Goal: Information Seeking & Learning: Learn about a topic

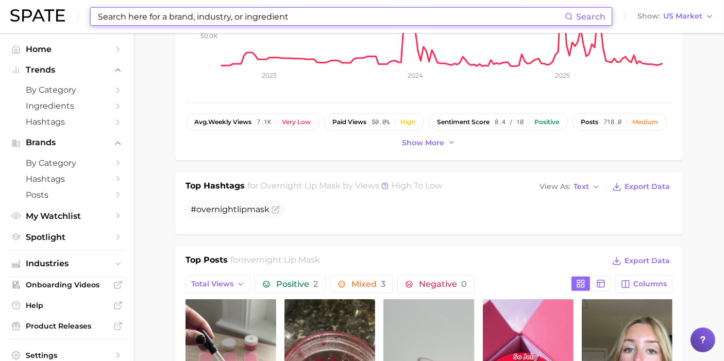
click at [468, 20] on input at bounding box center [331, 17] width 468 height 18
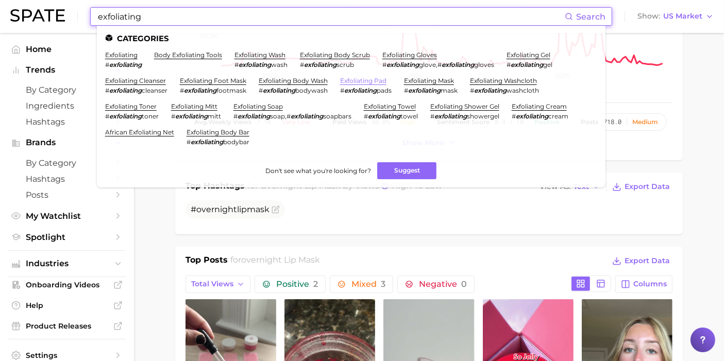
type input "exfoliating"
click at [360, 77] on link "exfoliating pad" at bounding box center [363, 81] width 46 height 8
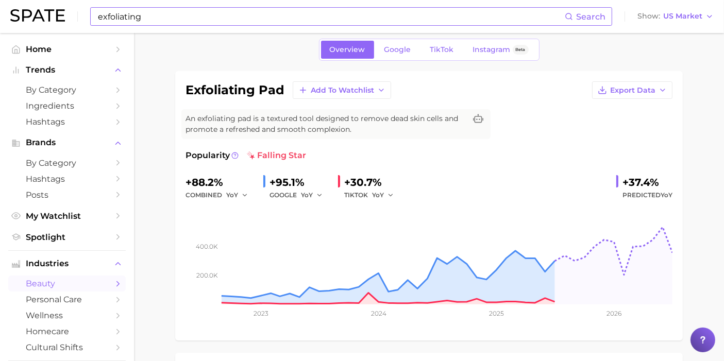
scroll to position [57, 0]
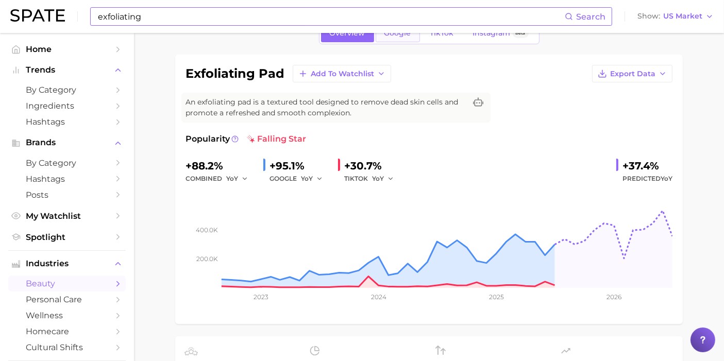
click at [416, 39] on link "Google" at bounding box center [398, 33] width 44 height 18
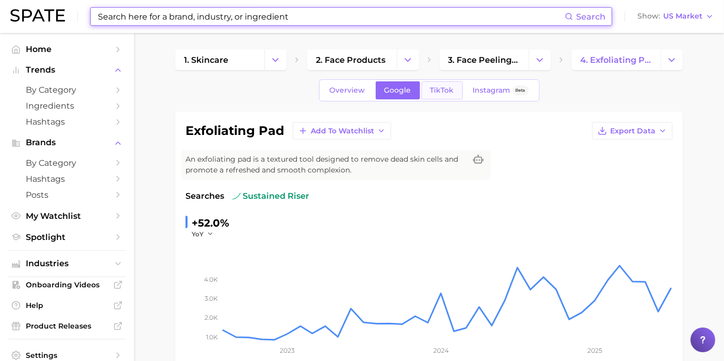
click at [435, 90] on span "TikTok" at bounding box center [442, 90] width 24 height 9
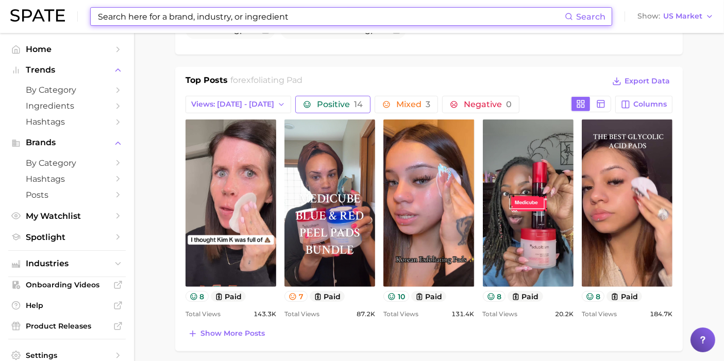
scroll to position [458, 0]
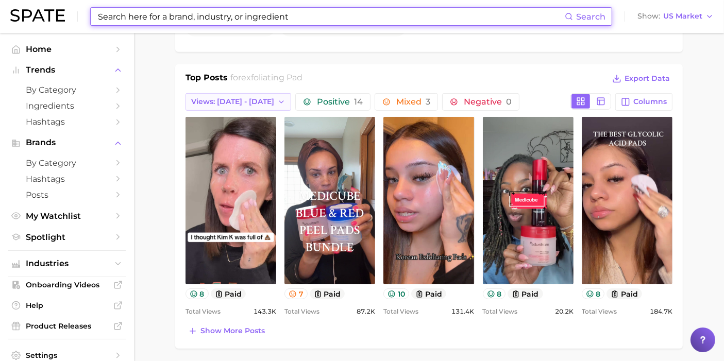
click at [265, 97] on span "Views: [DATE] - [DATE]" at bounding box center [232, 101] width 83 height 9
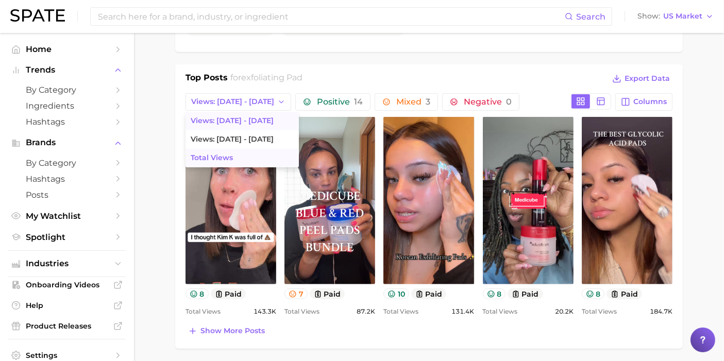
click at [259, 150] on button "Total Views" at bounding box center [242, 158] width 113 height 19
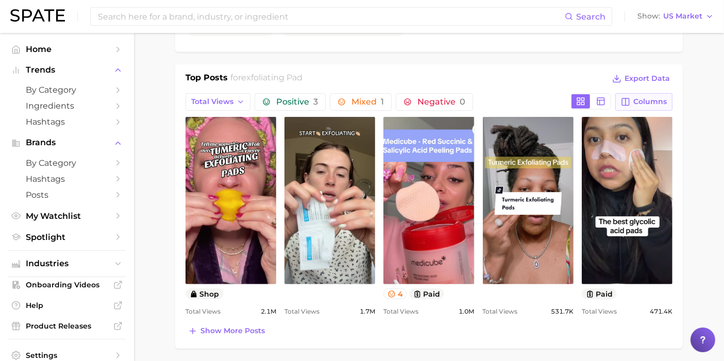
scroll to position [0, 0]
click at [639, 101] on span "Columns" at bounding box center [649, 101] width 33 height 9
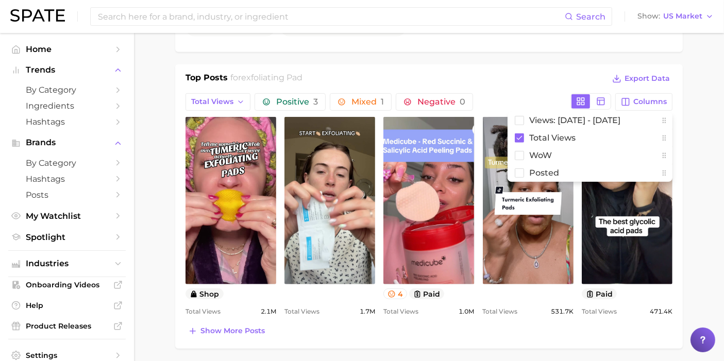
click at [535, 74] on div "Top Posts for exfoliating pad Export Data" at bounding box center [429, 79] width 487 height 15
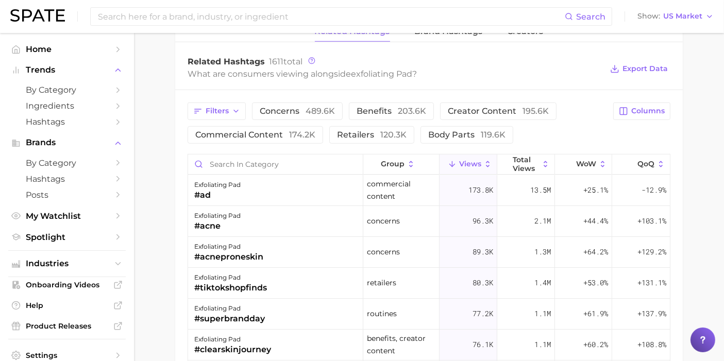
scroll to position [801, 0]
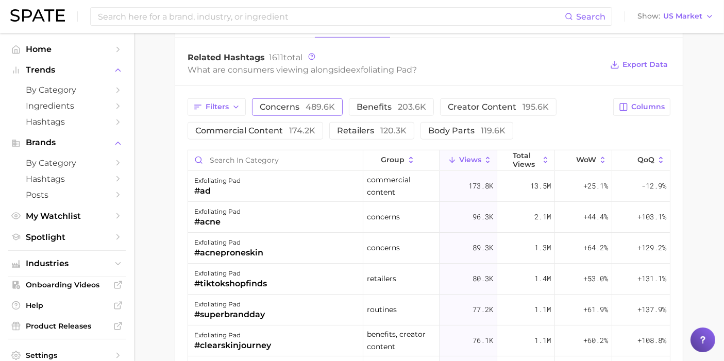
click at [284, 103] on span "concerns 489.6k" at bounding box center [297, 107] width 75 height 8
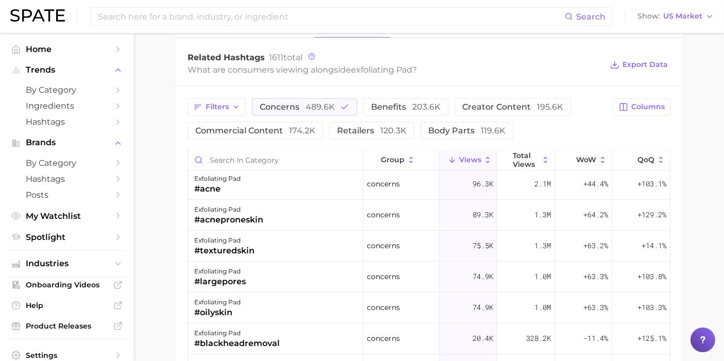
scroll to position [0, 0]
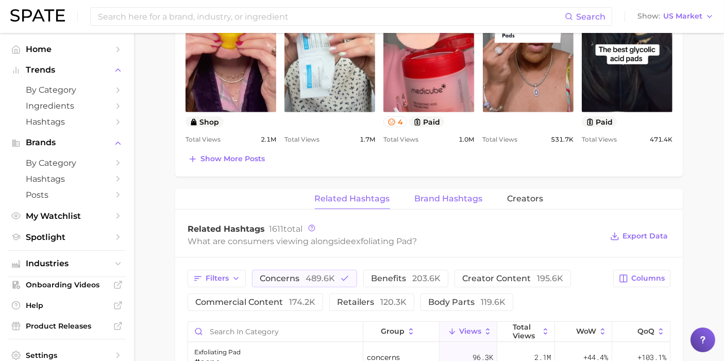
click at [446, 199] on span "Brand Hashtags" at bounding box center [449, 198] width 68 height 9
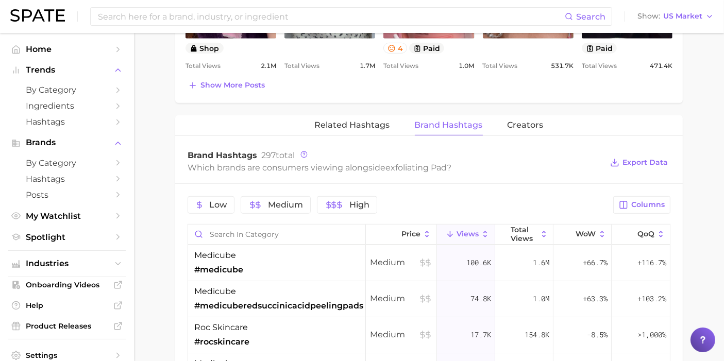
scroll to position [687, 0]
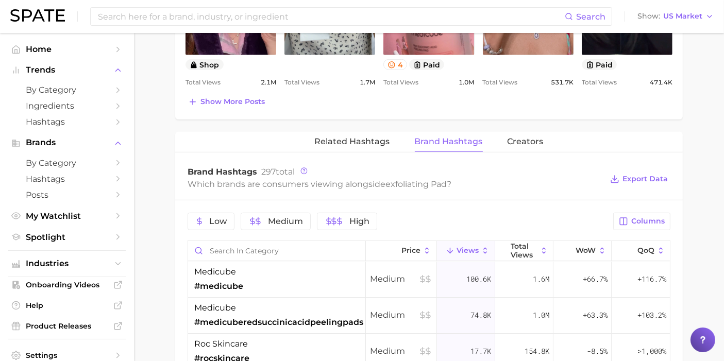
click at [495, 140] on div "Related Hashtags Brand Hashtags Creators" at bounding box center [429, 142] width 508 height 21
click at [527, 138] on span "Creators" at bounding box center [526, 141] width 36 height 9
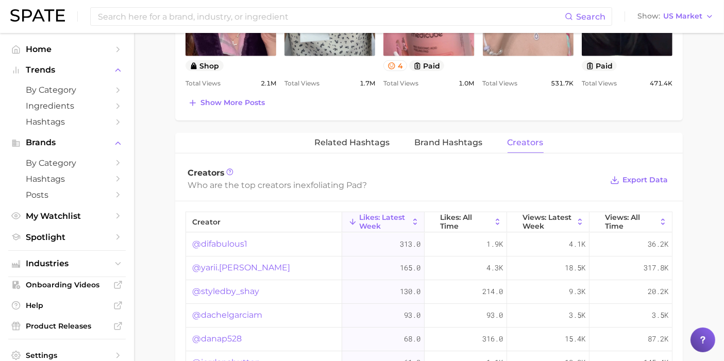
scroll to position [573, 0]
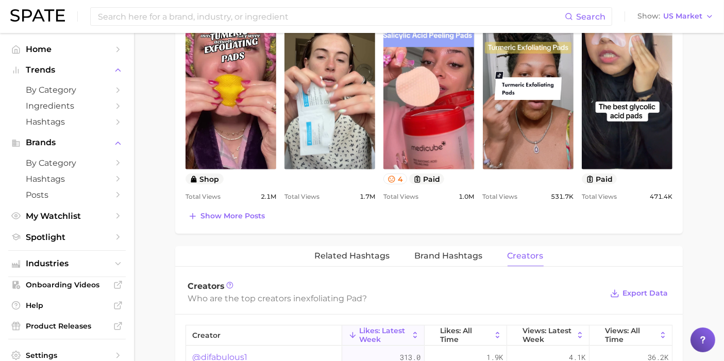
click at [375, 242] on div "exfoliating pad Add to Watchlist Export Data An exfoliating pad is a textured t…" at bounding box center [429, 117] width 508 height 1157
click at [366, 251] on span "Related Hashtags" at bounding box center [352, 255] width 75 height 9
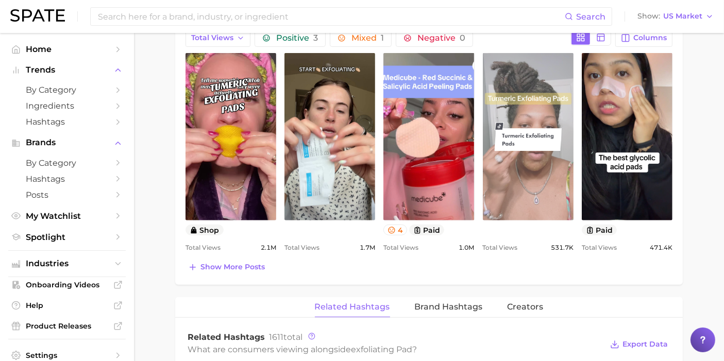
scroll to position [458, 0]
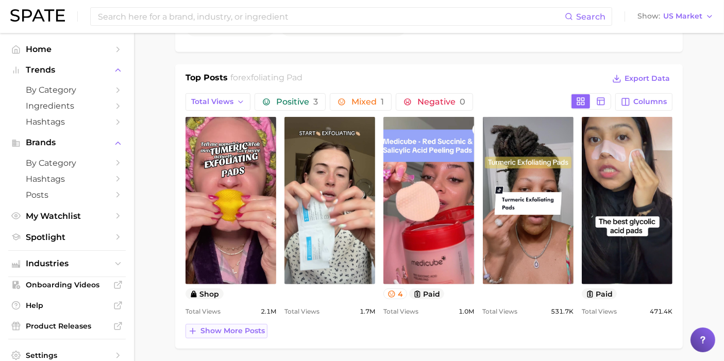
click at [256, 330] on span "Show more posts" at bounding box center [232, 331] width 64 height 9
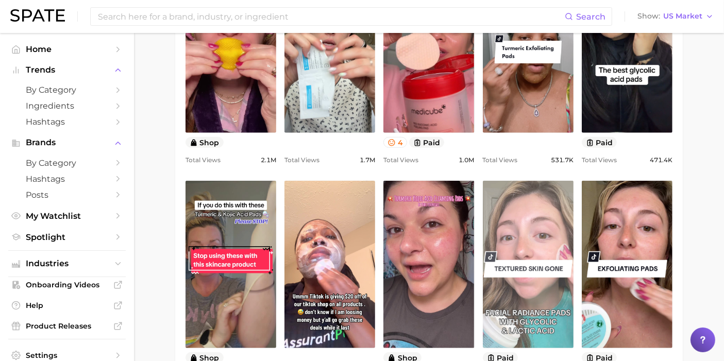
scroll to position [744, 0]
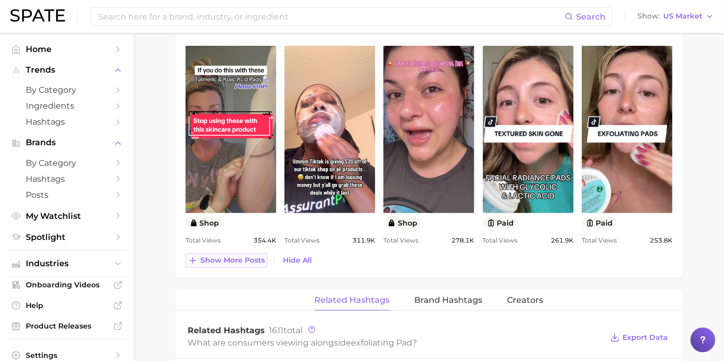
click at [241, 264] on button "Show more posts" at bounding box center [227, 261] width 82 height 14
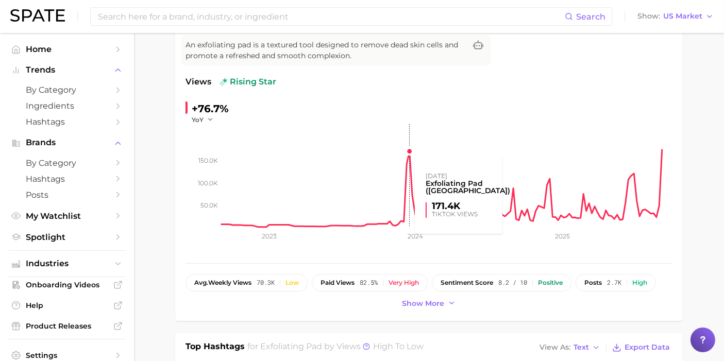
scroll to position [0, 0]
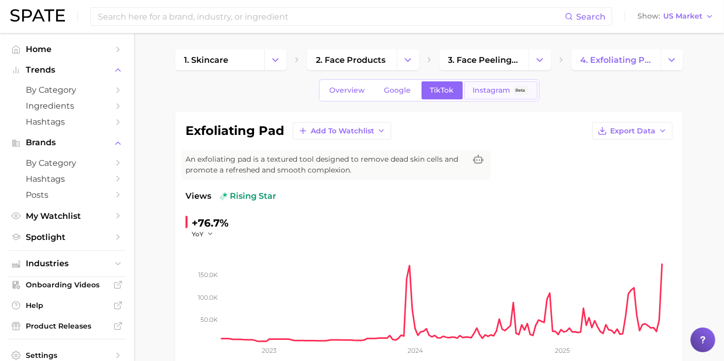
click at [477, 83] on link "Instagram Beta" at bounding box center [500, 90] width 73 height 18
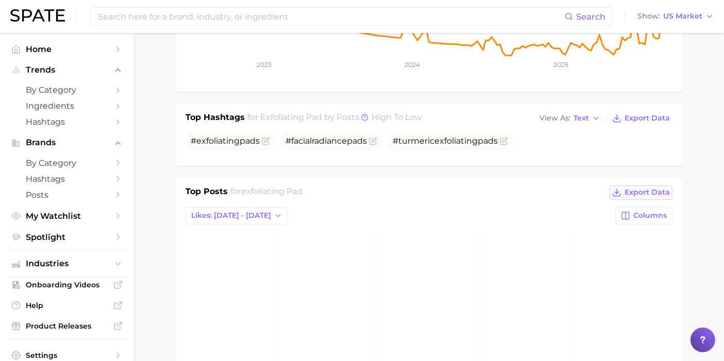
scroll to position [400, 0]
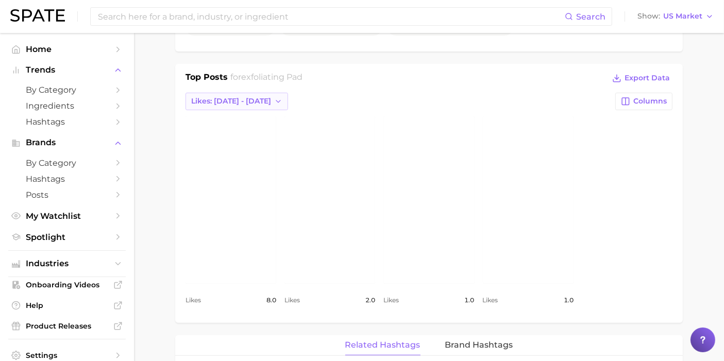
click at [266, 100] on button "Likes: [DATE] - [DATE]" at bounding box center [237, 102] width 103 height 18
click at [257, 163] on button "Total Likes" at bounding box center [242, 157] width 113 height 19
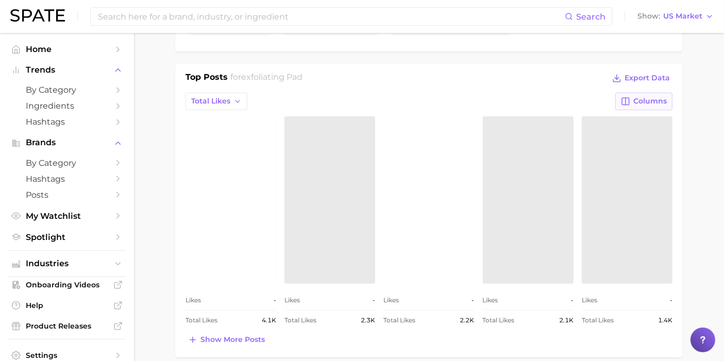
click at [662, 101] on span "Columns" at bounding box center [649, 101] width 33 height 9
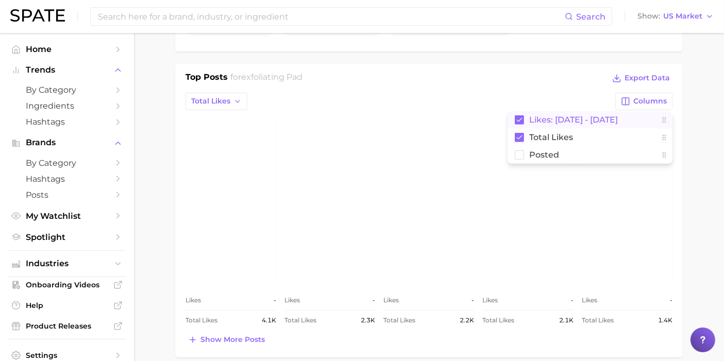
click at [562, 115] on span "Likes: [DATE] - [DATE]" at bounding box center [573, 119] width 89 height 9
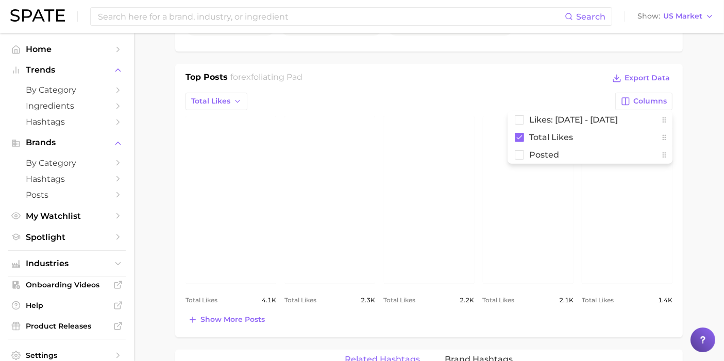
click at [551, 83] on div "Top Posts for exfoliating pad Export Data" at bounding box center [429, 78] width 487 height 15
click at [462, 73] on div "Top Posts for exfoliating pad Export Data" at bounding box center [429, 78] width 487 height 15
click at [696, 210] on main "1. skincare 2. face products 3. face peeling & scrubs 4. exfoliating pad Overvi…" at bounding box center [429, 270] width 590 height 1275
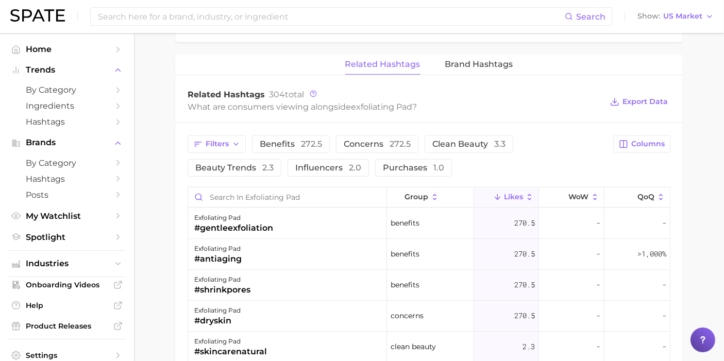
scroll to position [630, 0]
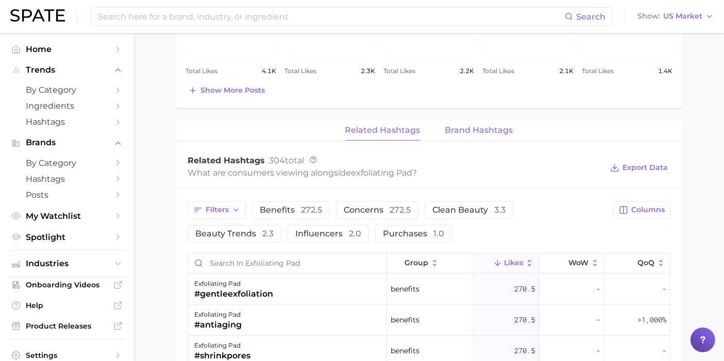
click at [483, 129] on span "Brand Hashtags" at bounding box center [479, 130] width 68 height 9
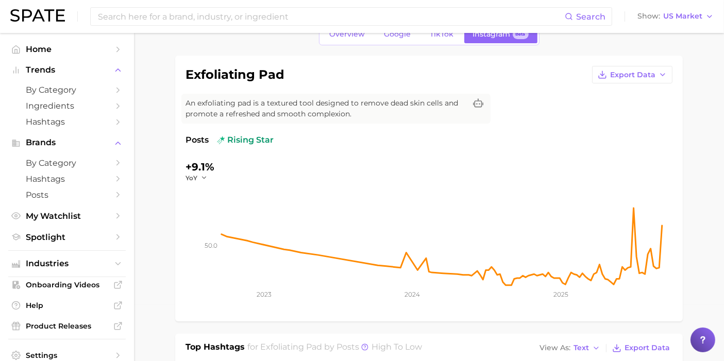
scroll to position [0, 0]
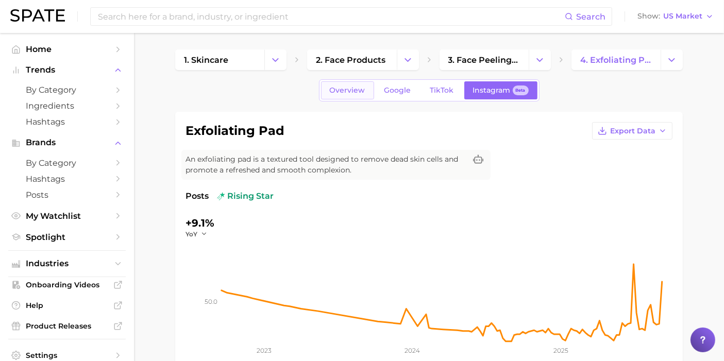
click at [370, 90] on link "Overview" at bounding box center [347, 90] width 53 height 18
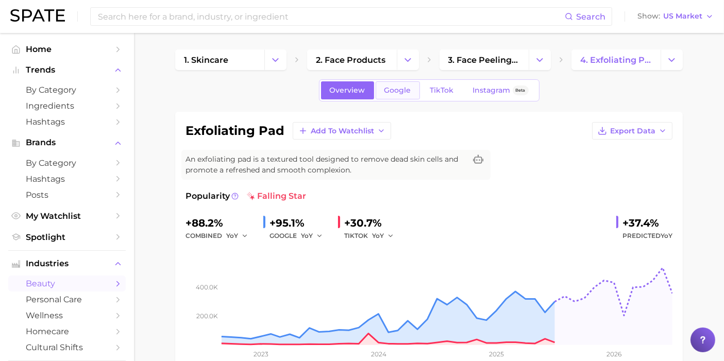
click at [399, 86] on span "Google" at bounding box center [397, 90] width 27 height 9
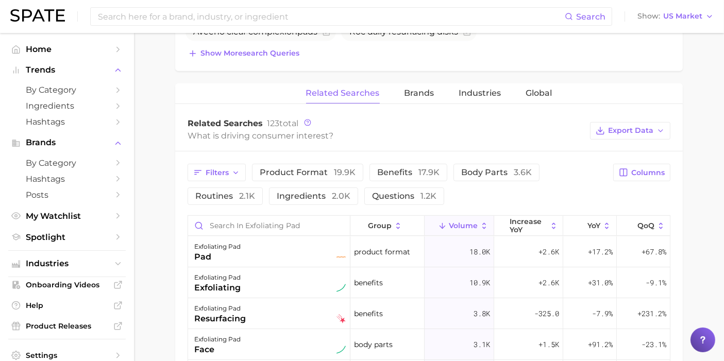
scroll to position [515, 0]
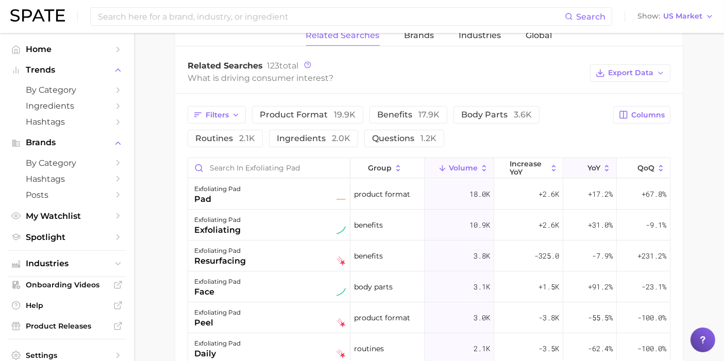
click at [595, 158] on button "YoY" at bounding box center [590, 168] width 54 height 20
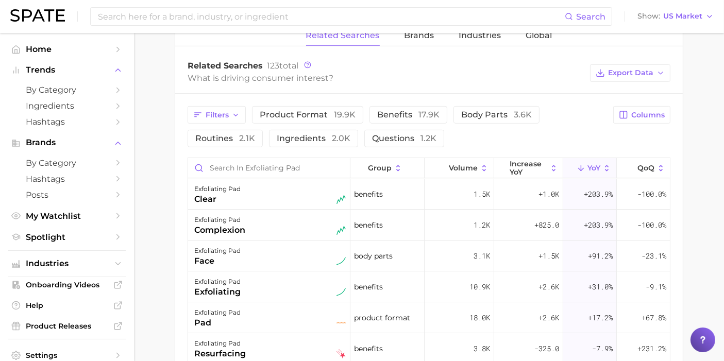
click at [174, 182] on main "1. skincare 2. face products 3. face peeling & scrubs 4. exfoliating pad Overvi…" at bounding box center [429, 50] width 590 height 1065
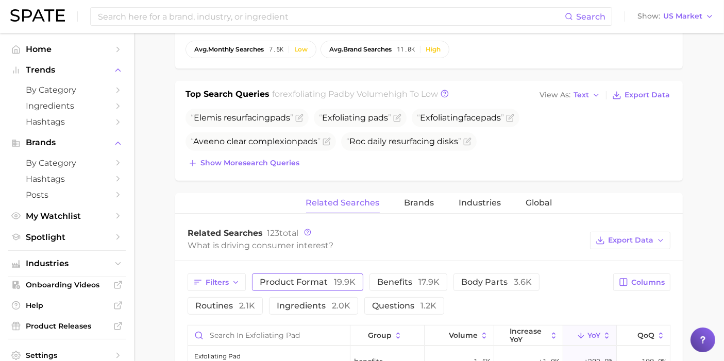
scroll to position [343, 0]
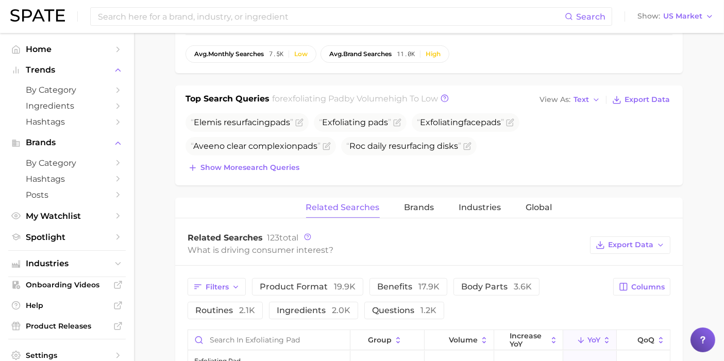
click at [707, 111] on main "1. skincare 2. face products 3. face peeling & scrubs 4. exfoliating pad Overvi…" at bounding box center [429, 222] width 590 height 1065
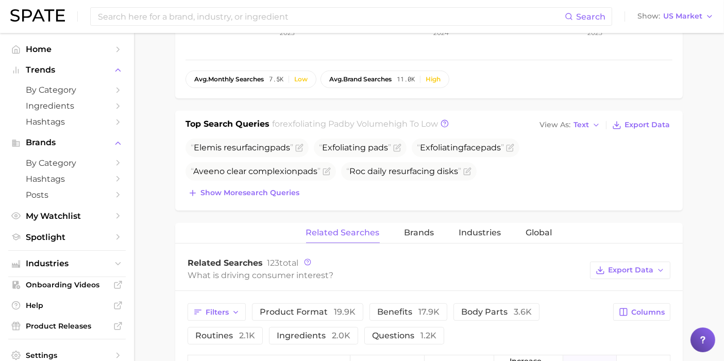
scroll to position [286, 0]
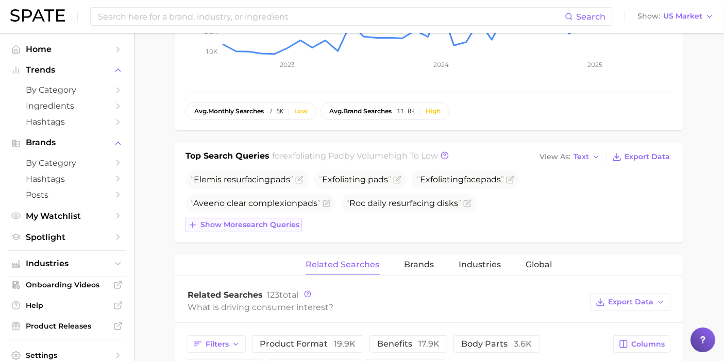
click at [299, 223] on span "Show more search queries" at bounding box center [249, 225] width 99 height 9
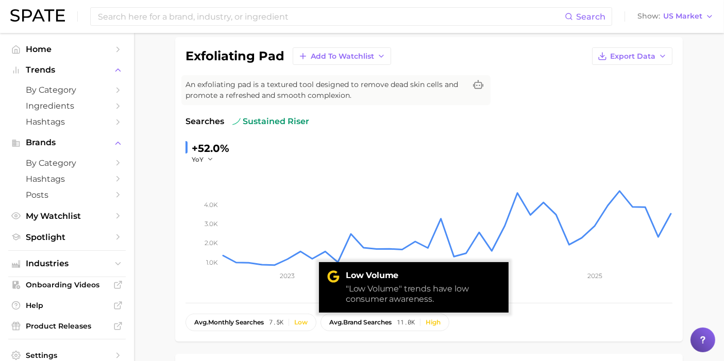
scroll to position [57, 0]
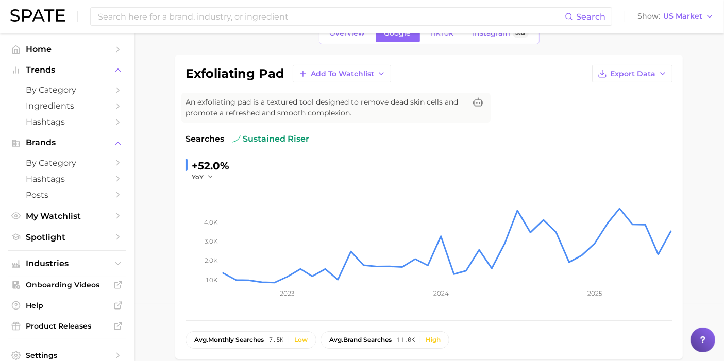
click at [197, 267] on icon "1.0k 2.0k 3.0k 4.0k 2023 2024 2025" at bounding box center [429, 245] width 487 height 129
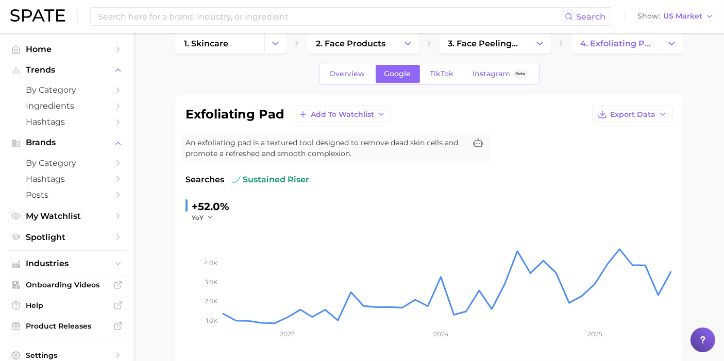
scroll to position [0, 0]
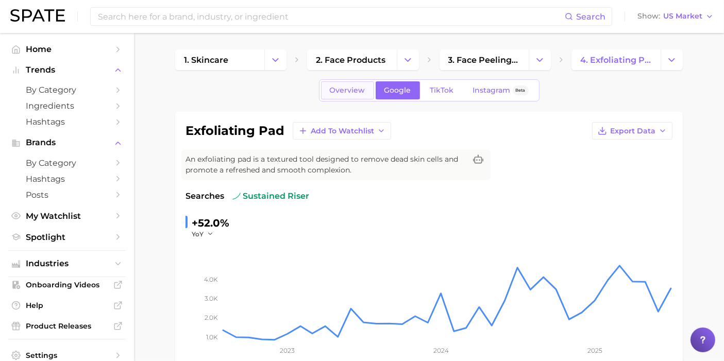
click at [357, 86] on span "Overview" at bounding box center [348, 90] width 36 height 9
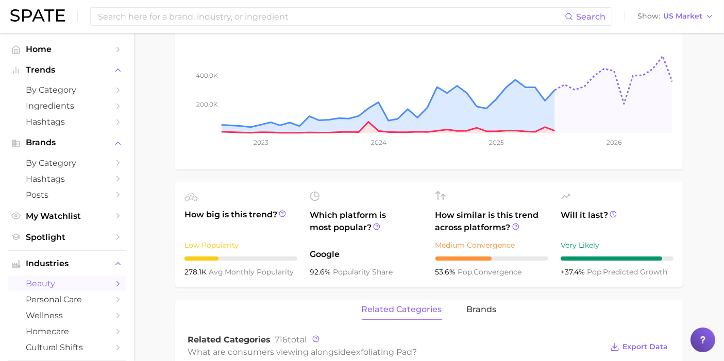
scroll to position [229, 0]
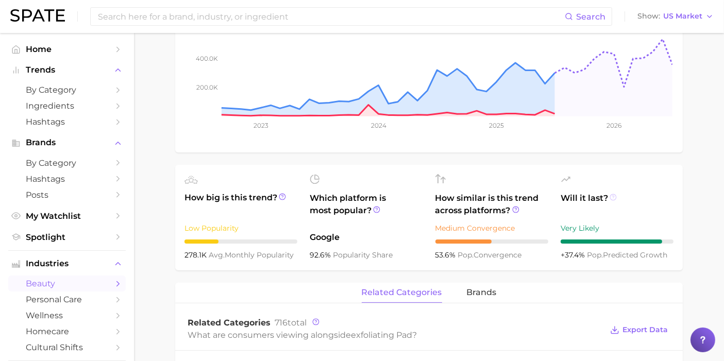
click at [615, 196] on icon at bounding box center [613, 197] width 7 height 7
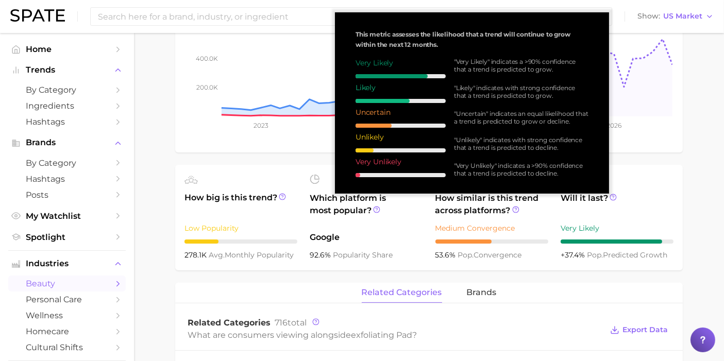
click at [672, 211] on span "Will it last?" at bounding box center [617, 204] width 113 height 25
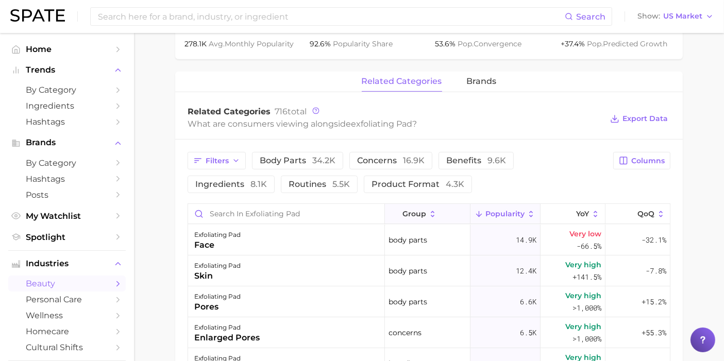
scroll to position [458, 0]
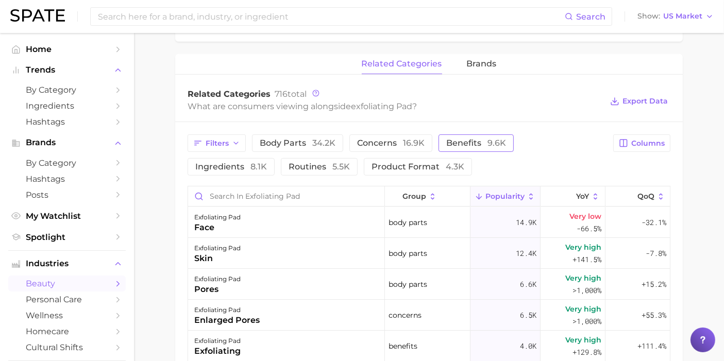
click at [467, 143] on span "benefits 9.6k" at bounding box center [476, 143] width 60 height 8
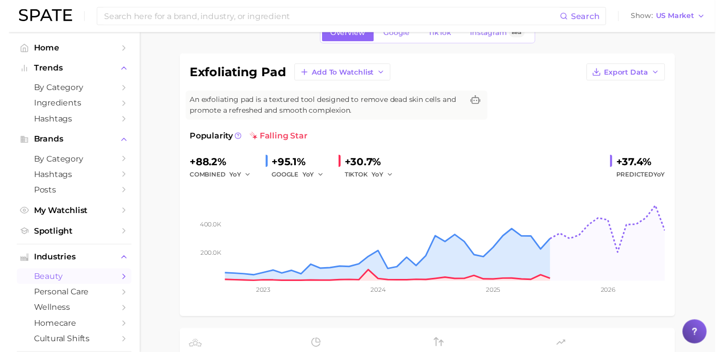
scroll to position [0, 0]
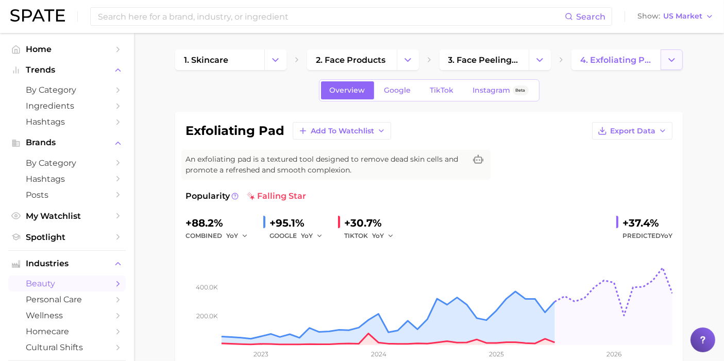
click at [662, 59] on button "Change Category" at bounding box center [672, 59] width 22 height 21
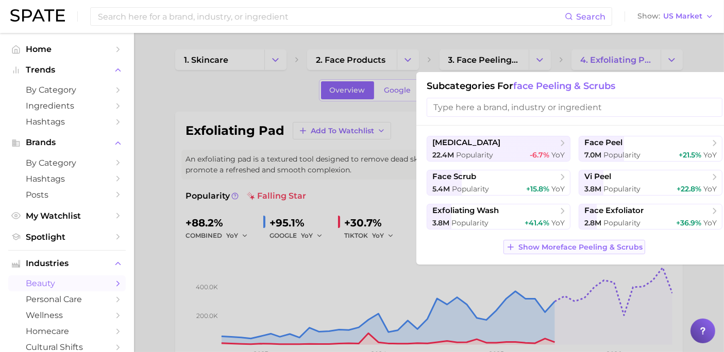
click at [563, 243] on span "Show More face peeling & scrubs" at bounding box center [580, 247] width 124 height 9
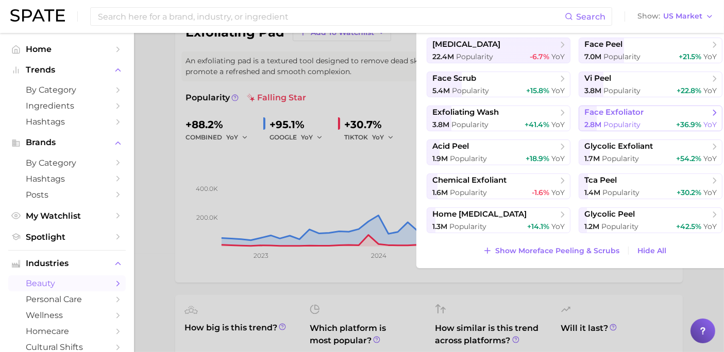
scroll to position [114, 0]
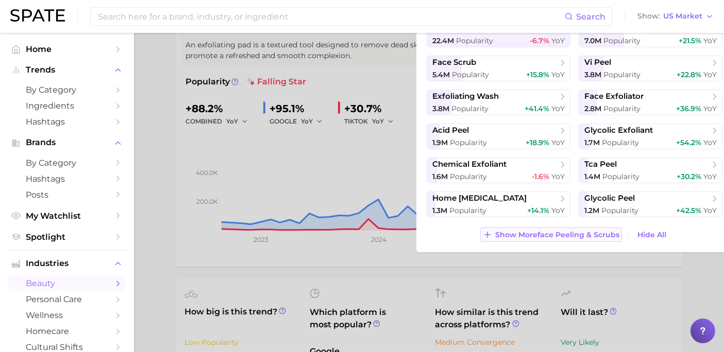
click at [567, 231] on span "Show More face peeling & scrubs" at bounding box center [557, 235] width 124 height 9
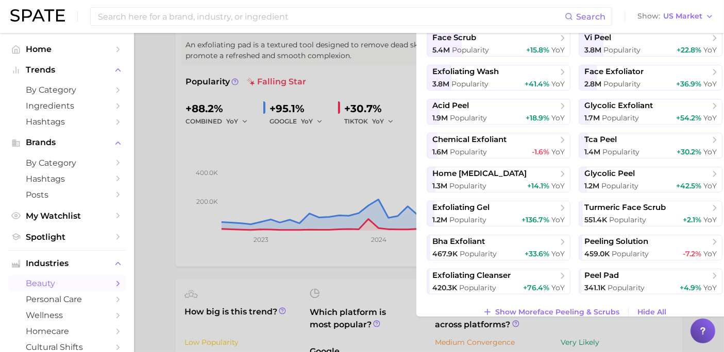
scroll to position [37, 0]
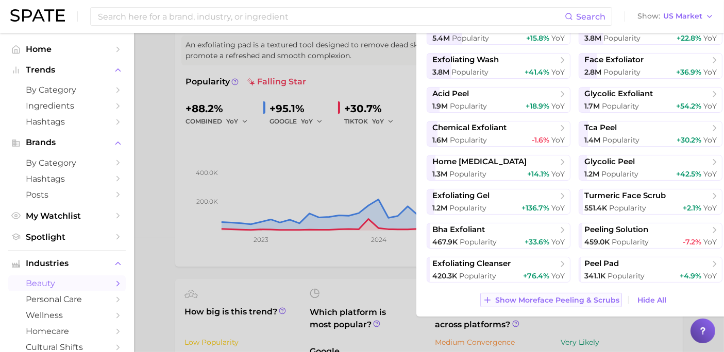
click at [557, 300] on span "Show More face peeling & scrubs" at bounding box center [557, 300] width 124 height 9
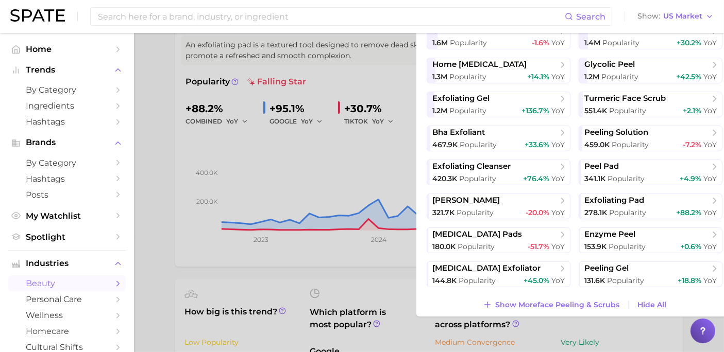
scroll to position [139, 0]
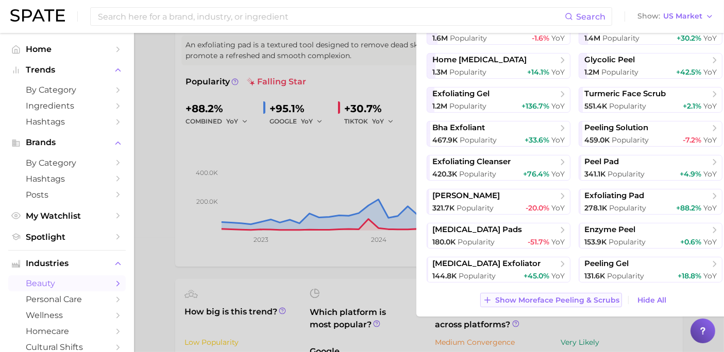
click at [560, 297] on span "Show More face peeling & scrubs" at bounding box center [557, 300] width 124 height 9
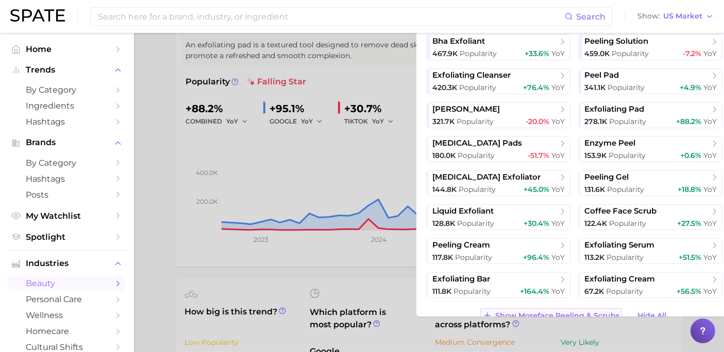
scroll to position [241, 0]
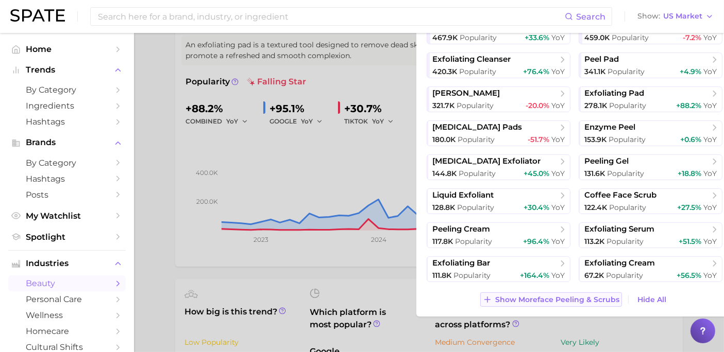
click at [564, 294] on button "Show More face peeling & scrubs" at bounding box center [551, 300] width 142 height 14
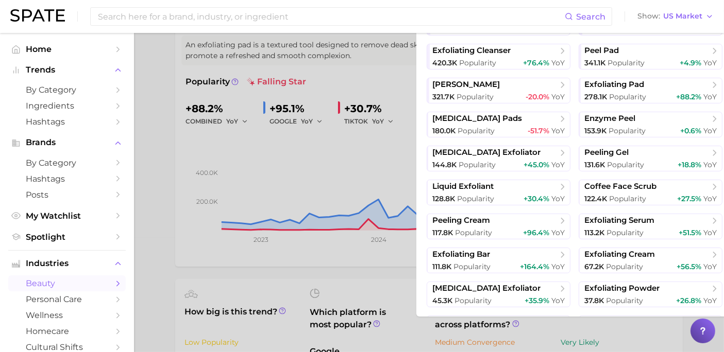
scroll to position [171, 0]
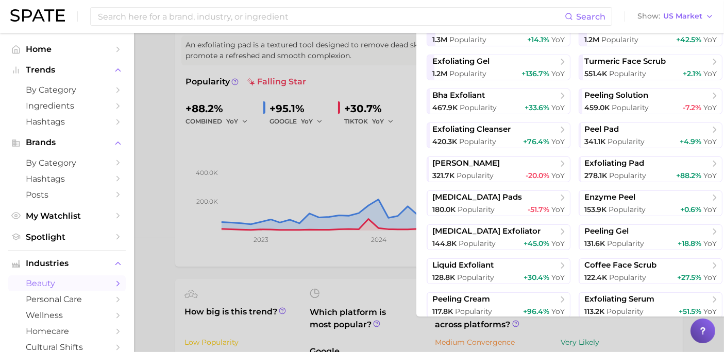
click at [237, 112] on div at bounding box center [362, 176] width 724 height 352
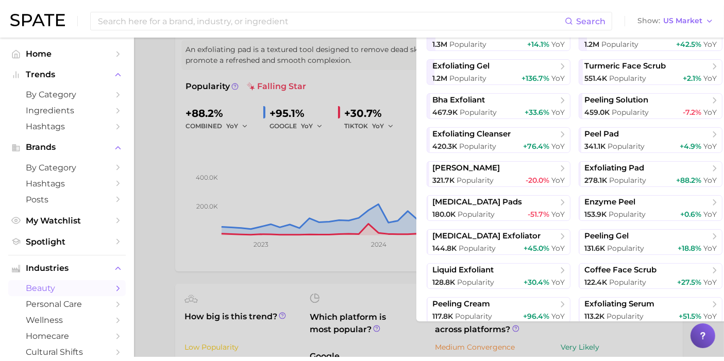
scroll to position [0, 0]
